Goal: Task Accomplishment & Management: Use online tool/utility

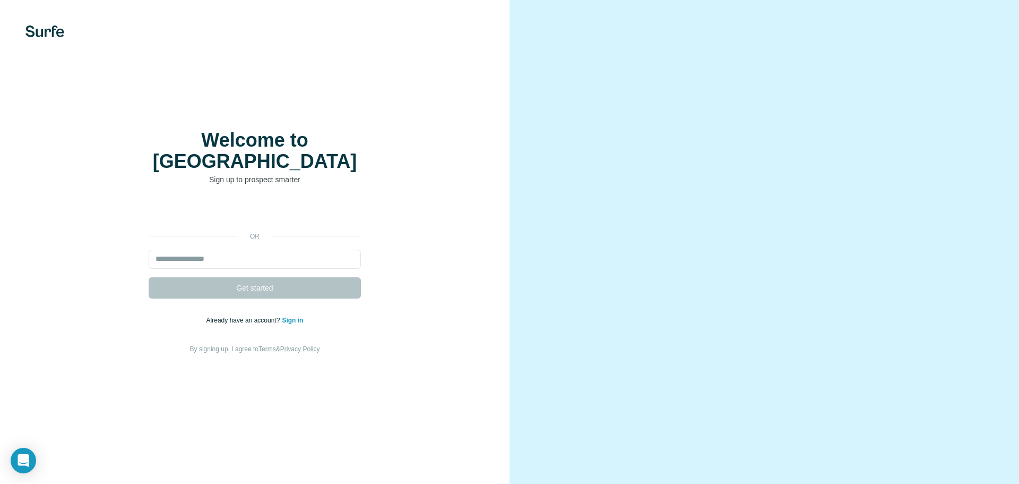
click at [265, 295] on div "or Get started Already have an account? Sign in By signing up, I agree to Terms…" at bounding box center [254, 278] width 467 height 153
drag, startPoint x: 279, startPoint y: 248, endPoint x: 275, endPoint y: 257, distance: 9.8
click at [279, 250] on input "email" at bounding box center [255, 259] width 212 height 19
type input "**********"
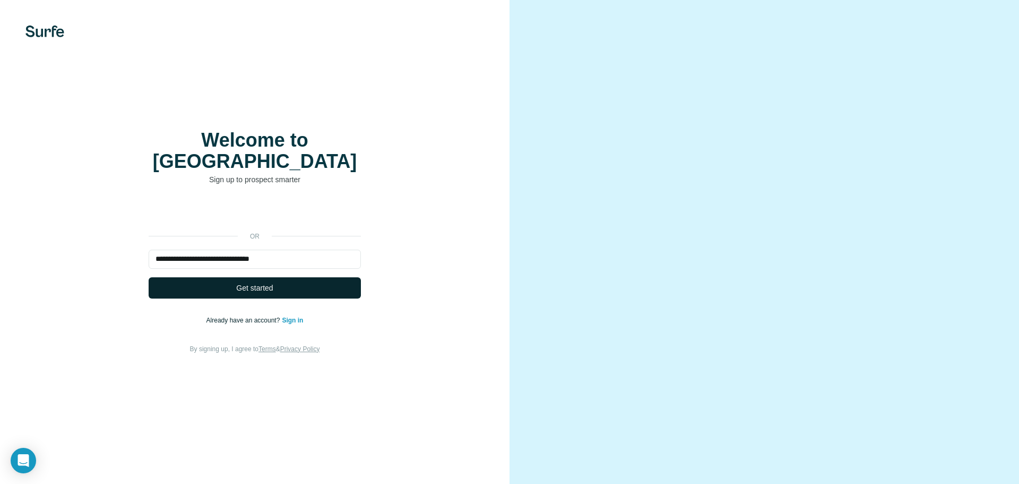
click at [273, 282] on span "Get started" at bounding box center [254, 287] width 37 height 11
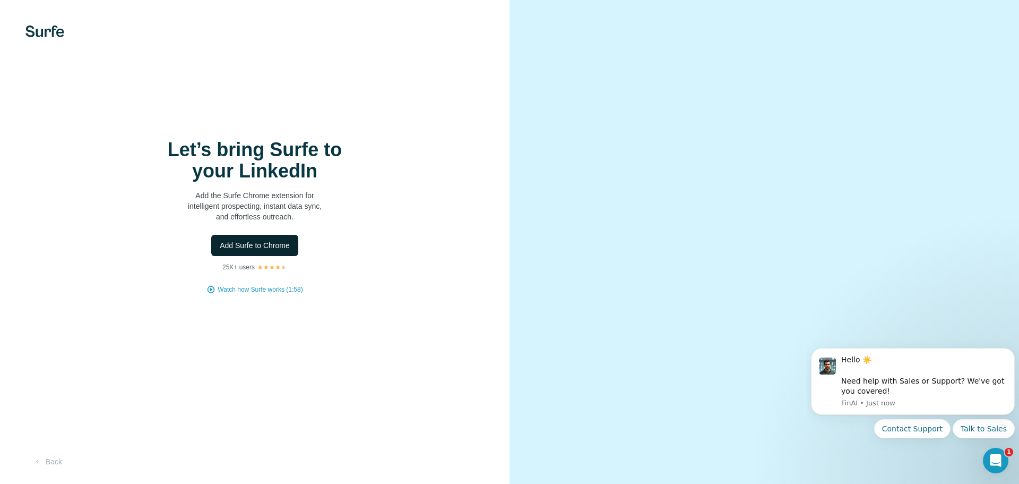
click at [256, 240] on span "Add Surfe to Chrome" at bounding box center [255, 245] width 70 height 11
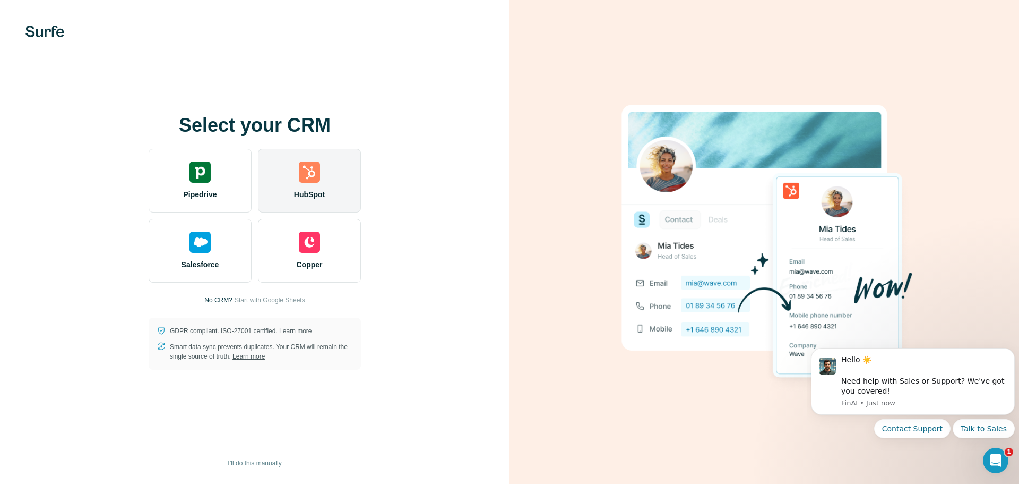
click at [307, 175] on img at bounding box center [309, 171] width 21 height 21
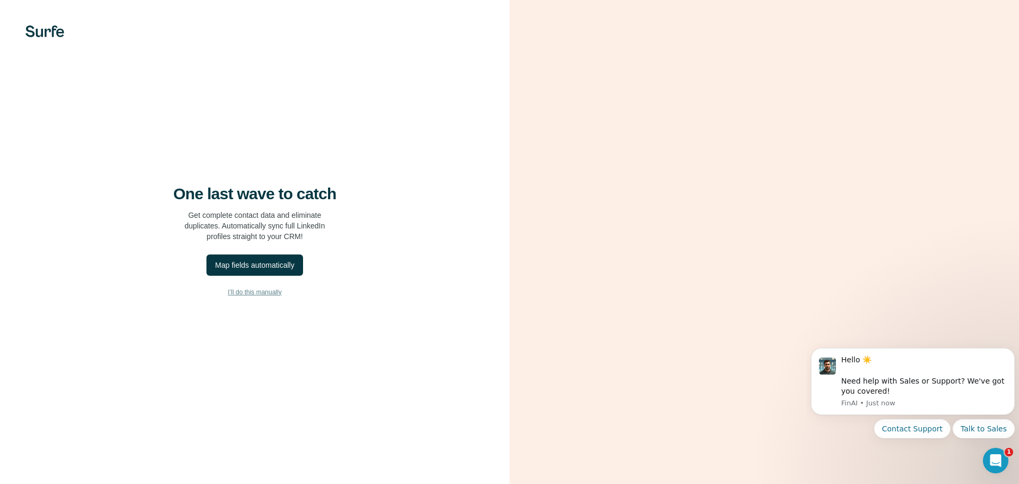
click at [262, 290] on span "I’ll do this manually" at bounding box center [255, 292] width 54 height 10
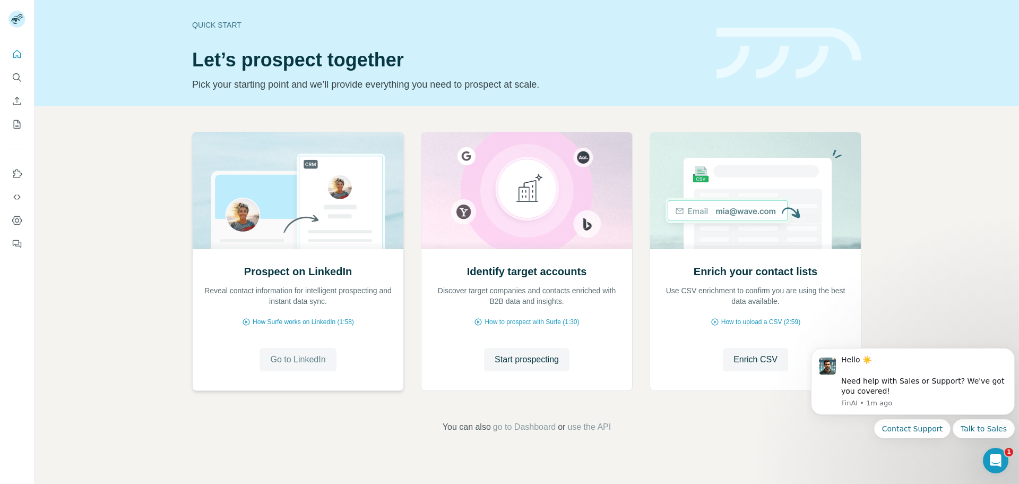
click at [300, 363] on span "Go to LinkedIn" at bounding box center [297, 359] width 55 height 13
click at [744, 360] on span "Enrich CSV" at bounding box center [756, 359] width 44 height 13
click at [286, 358] on span "Go to LinkedIn" at bounding box center [297, 359] width 55 height 13
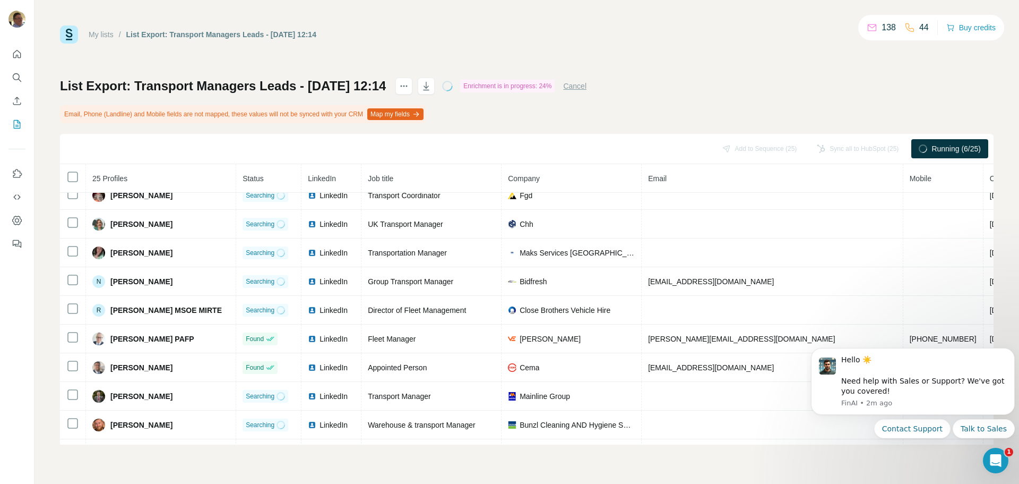
scroll to position [470, 0]
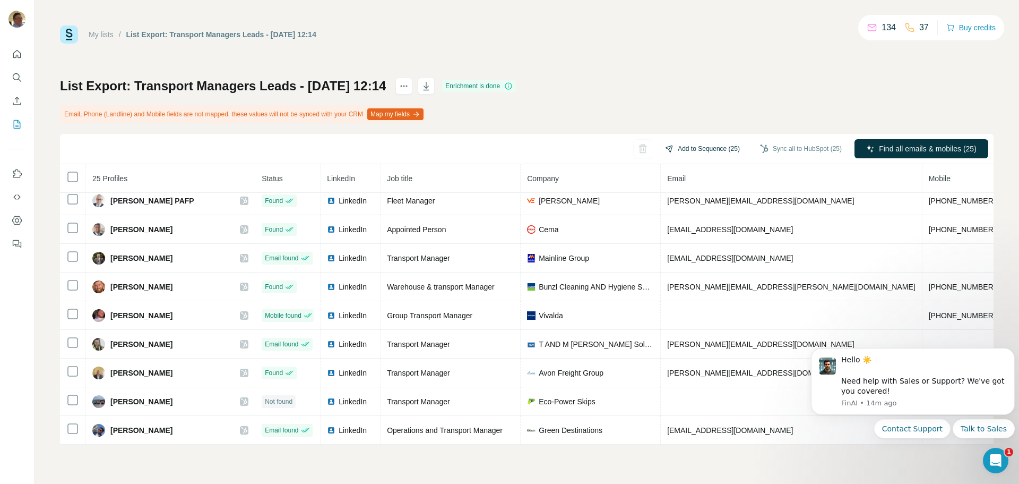
click at [702, 148] on button "Add to Sequence (25)" at bounding box center [703, 149] width 90 height 16
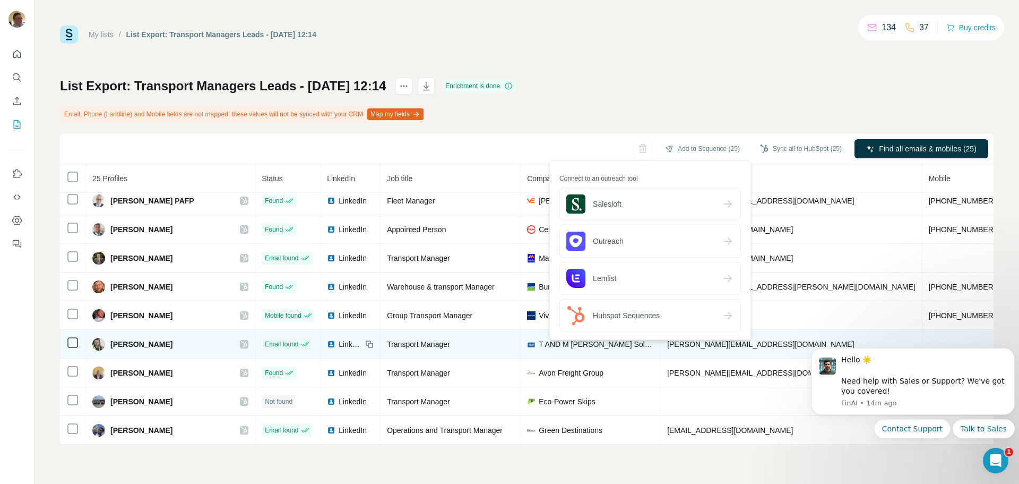
scroll to position [464, 0]
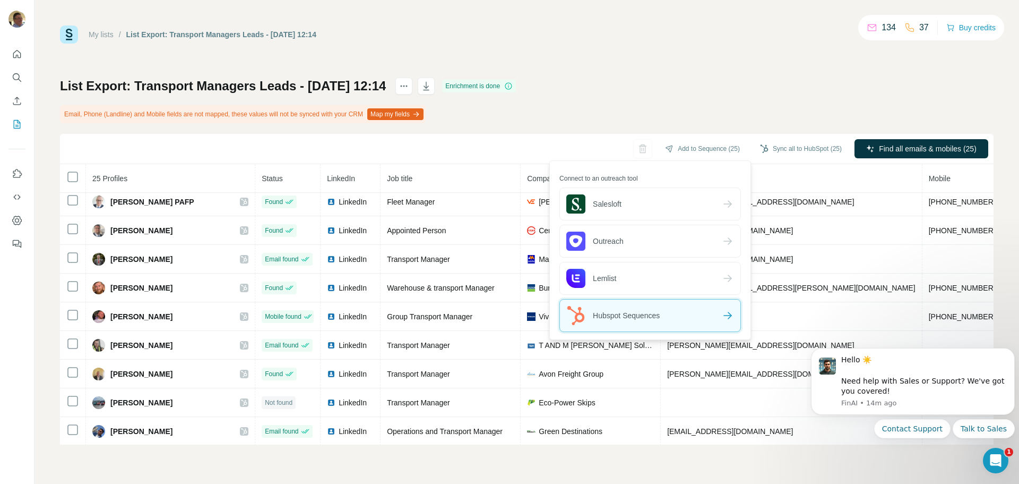
click at [676, 316] on div "Hubspot Sequences" at bounding box center [650, 315] width 181 height 32
click at [729, 316] on icon at bounding box center [728, 315] width 13 height 13
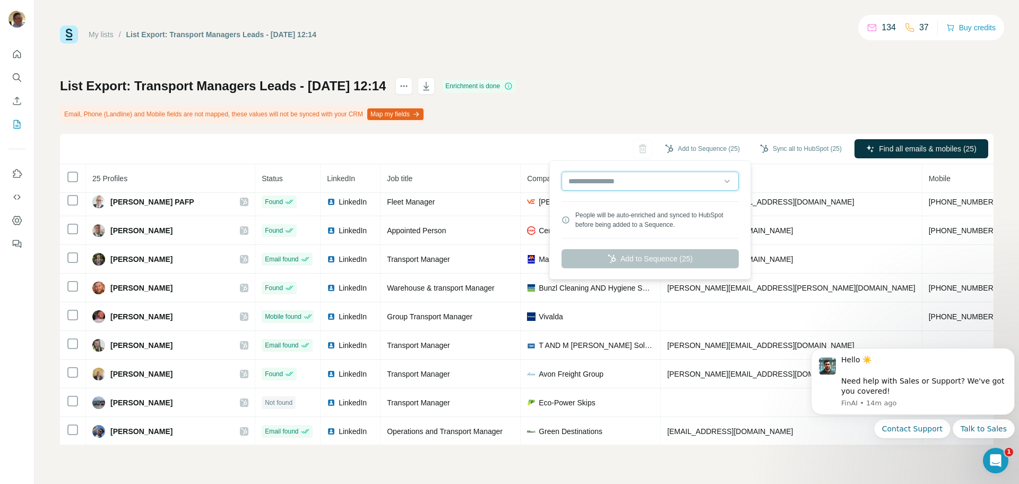
click at [700, 182] on input "text" at bounding box center [650, 180] width 177 height 19
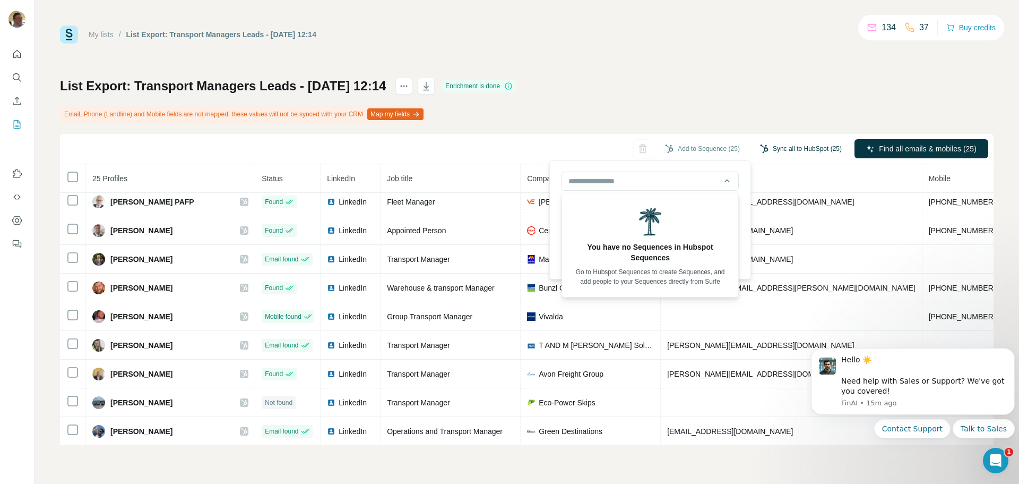
click at [777, 147] on button "Sync all to HubSpot (25)" at bounding box center [801, 149] width 97 height 16
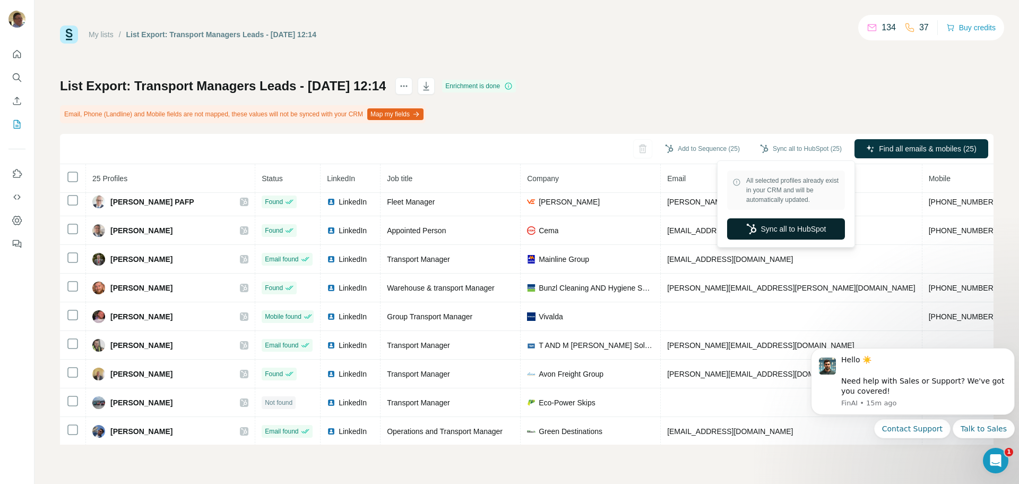
click at [780, 227] on button "Sync all to HubSpot" at bounding box center [786, 228] width 118 height 21
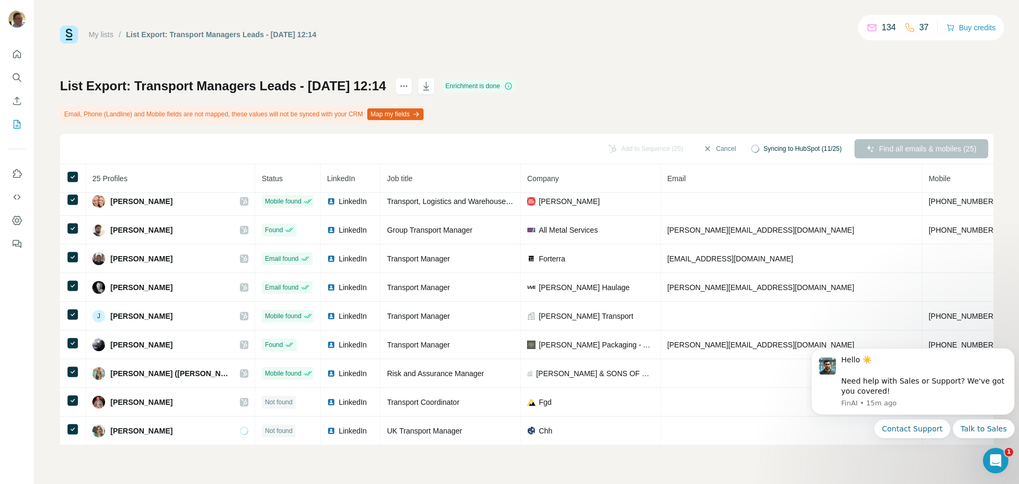
scroll to position [0, 0]
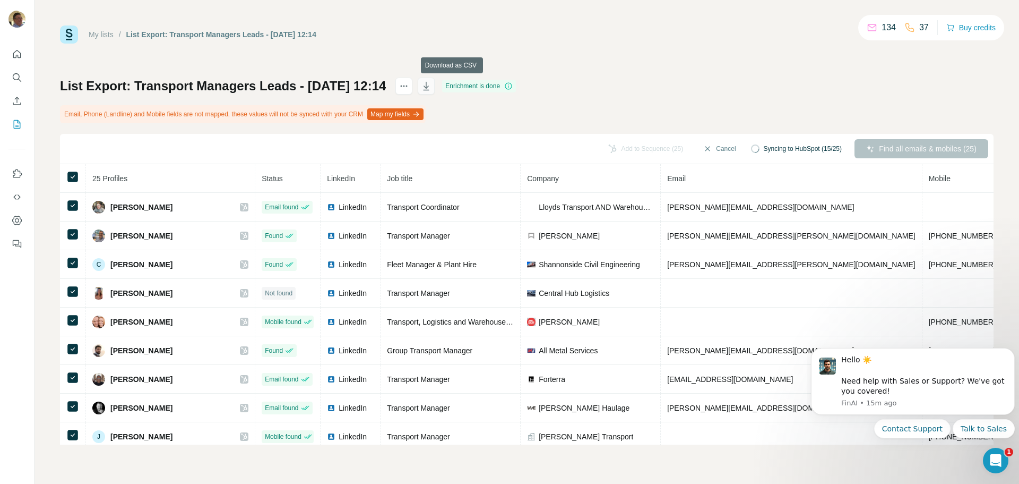
click at [432, 85] on icon "button" at bounding box center [426, 86] width 11 height 11
